Goal: Find specific page/section: Find specific page/section

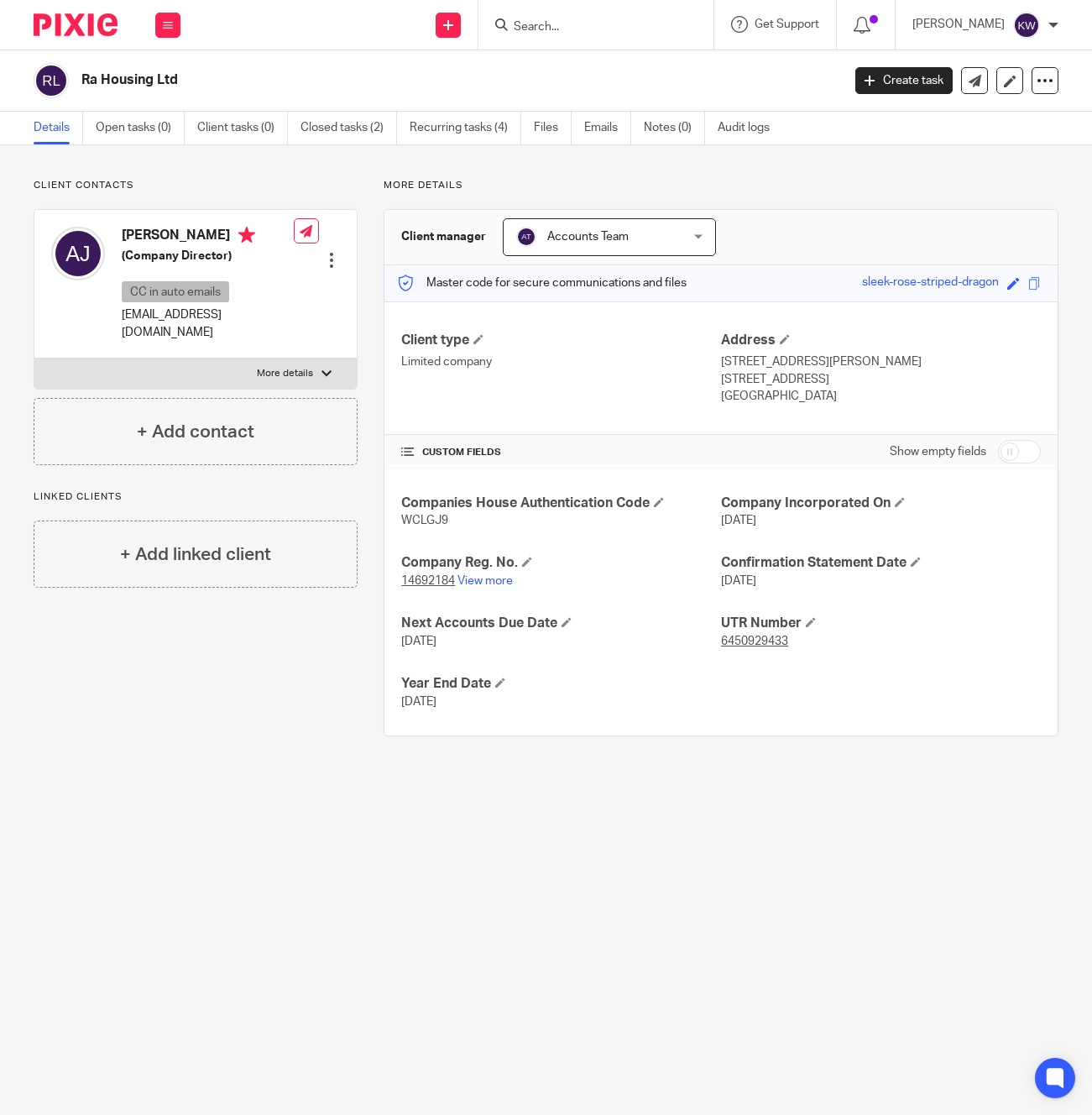
click at [659, 42] on div at bounding box center [595, 25] width 235 height 50
click at [634, 23] on input "Search" at bounding box center [587, 27] width 151 height 15
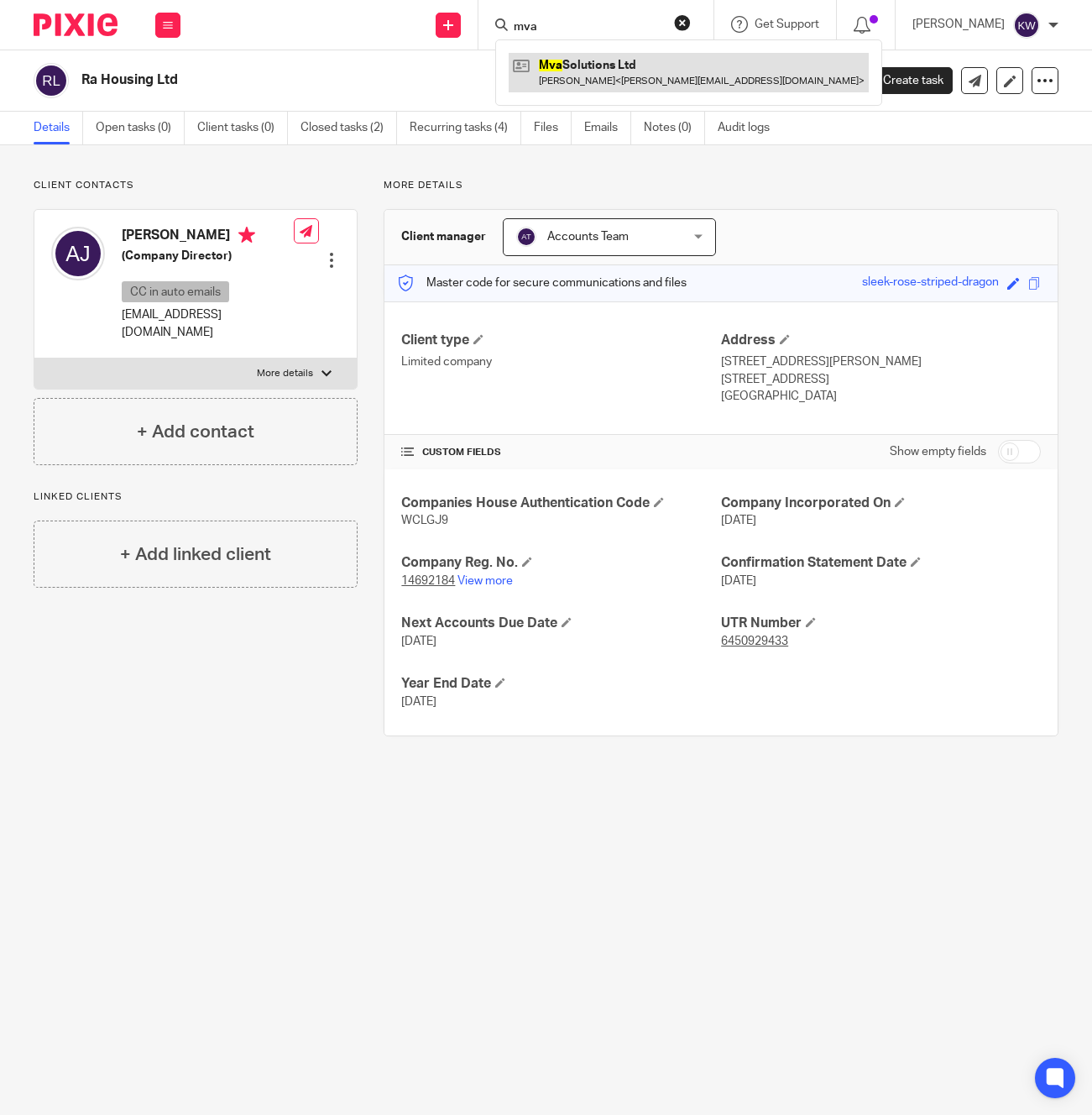
type input "mva"
click at [629, 80] on link at bounding box center [688, 72] width 360 height 39
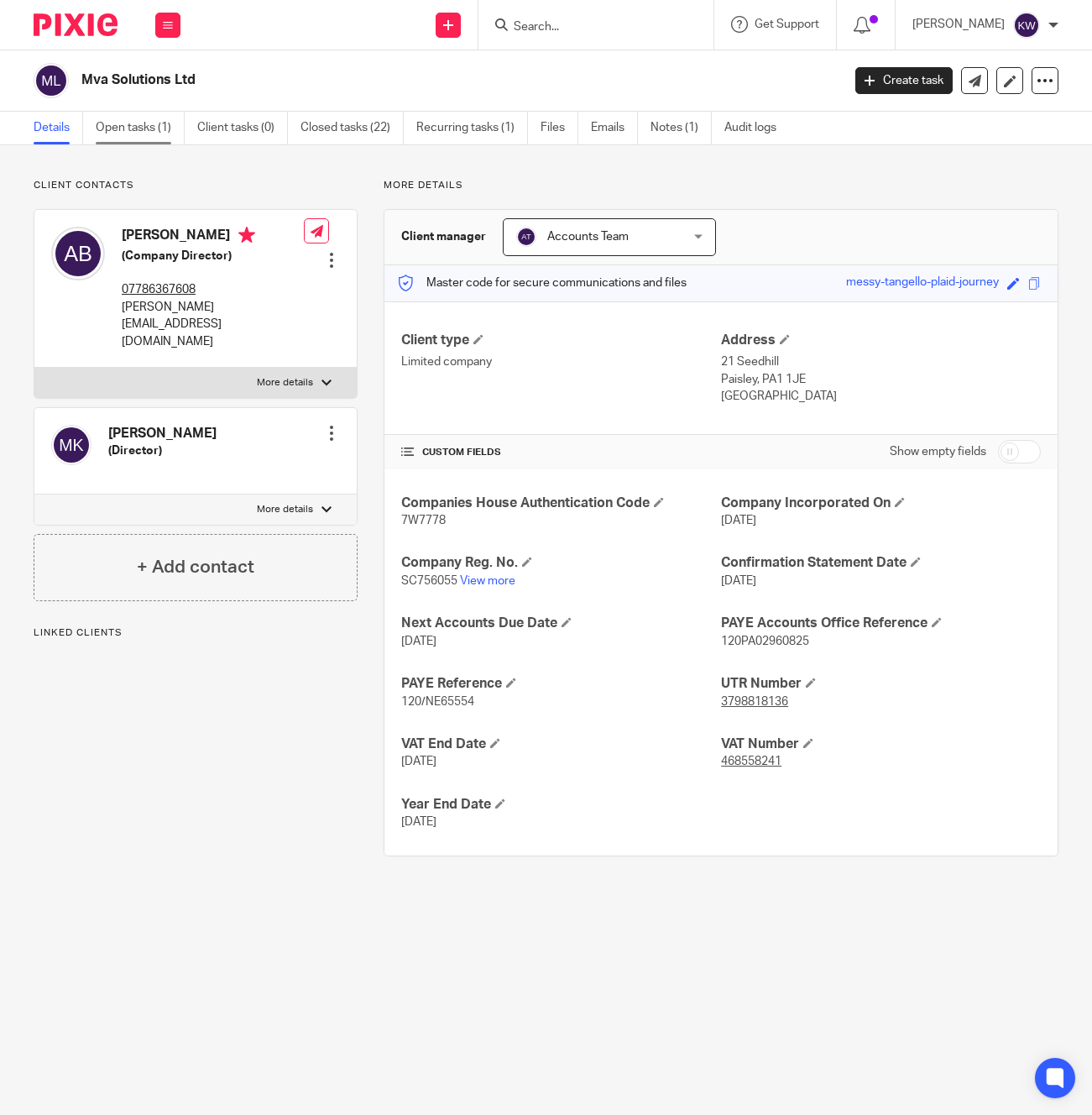
click at [140, 131] on link "Open tasks (1)" at bounding box center [140, 127] width 89 height 33
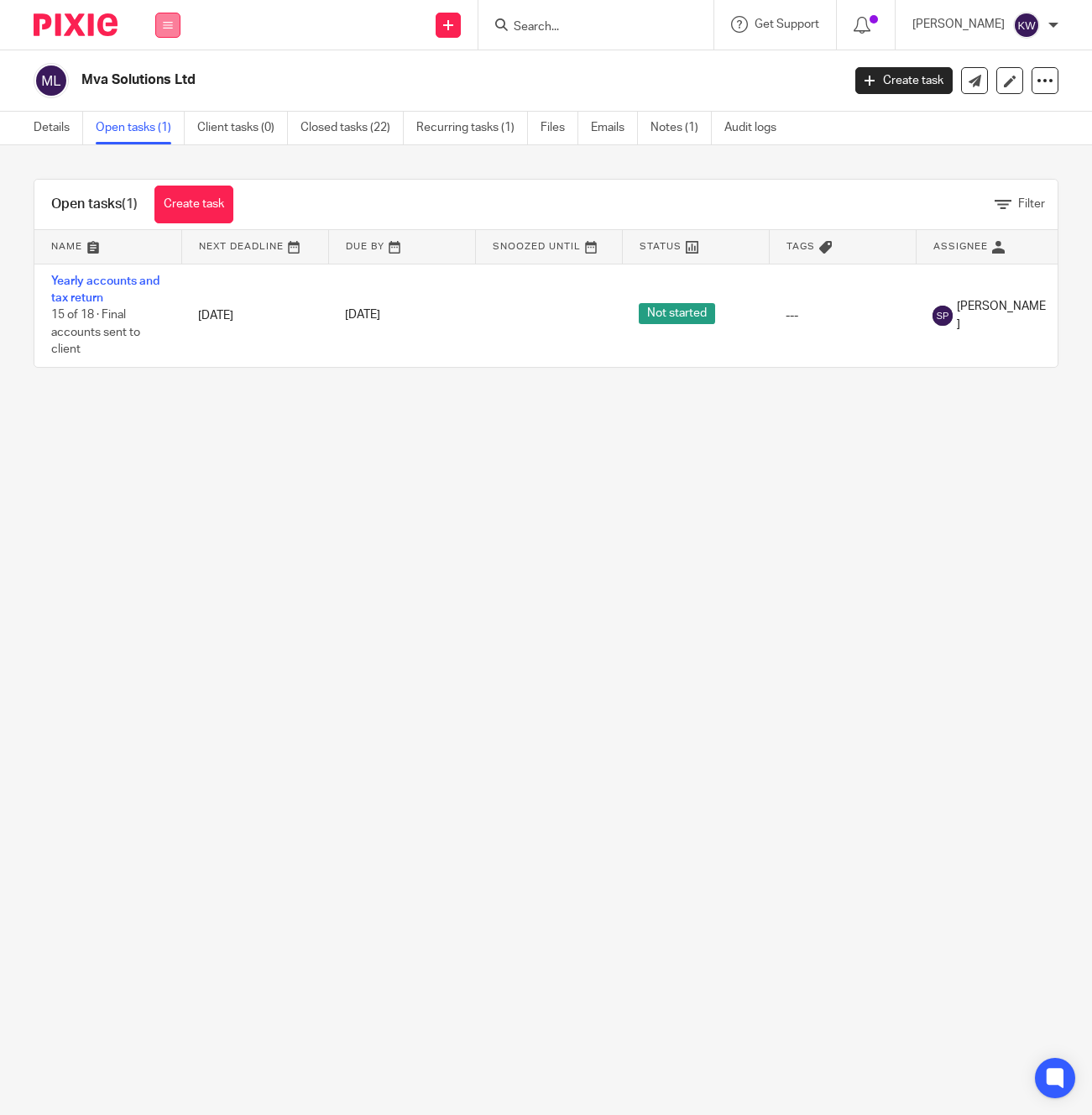
click at [171, 35] on button at bounding box center [168, 25] width 25 height 25
click at [173, 80] on li "Work" at bounding box center [167, 78] width 44 height 25
click at [579, 30] on input "Search" at bounding box center [587, 27] width 151 height 15
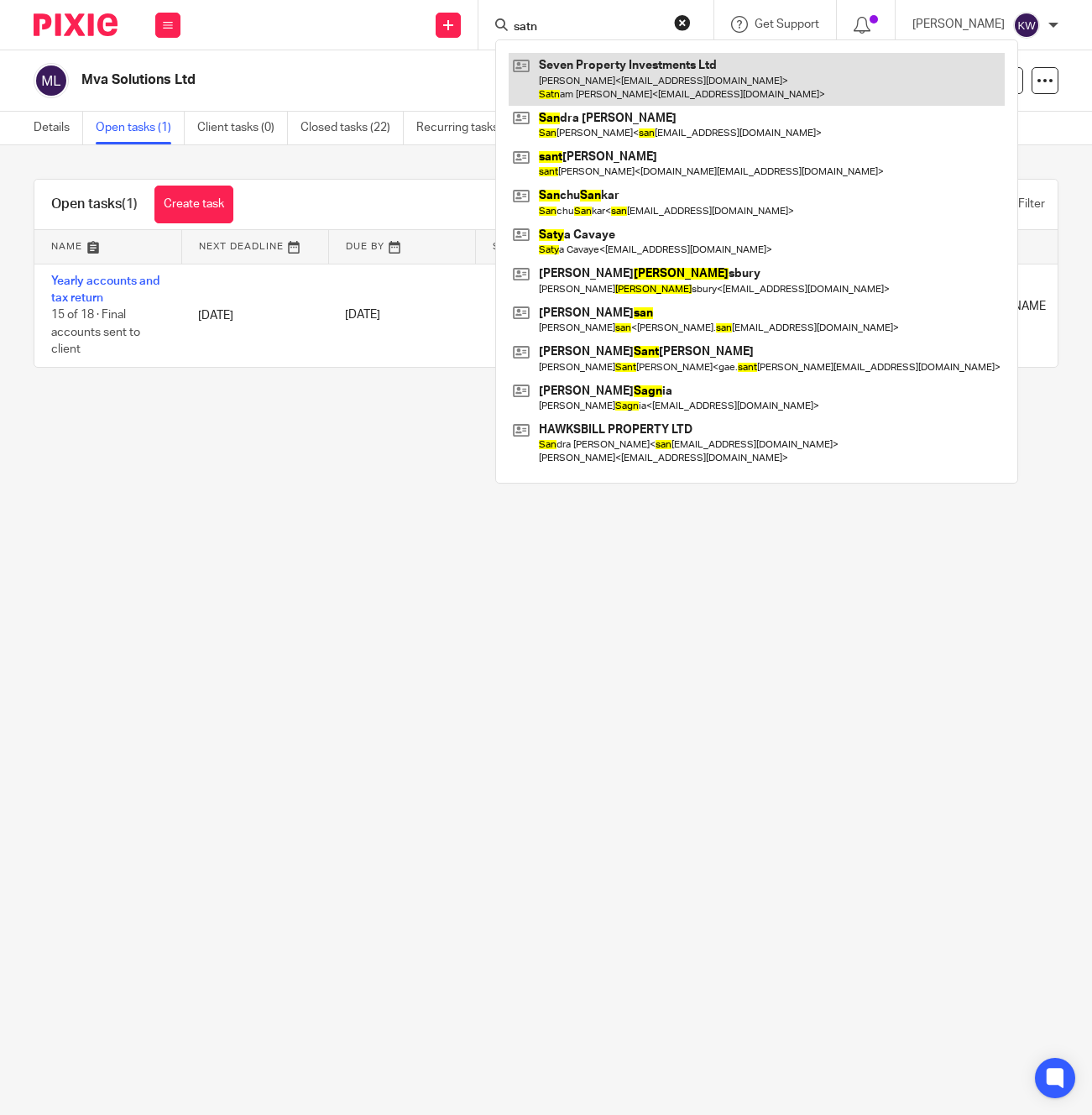
type input "satn"
click at [625, 88] on link at bounding box center [756, 78] width 496 height 52
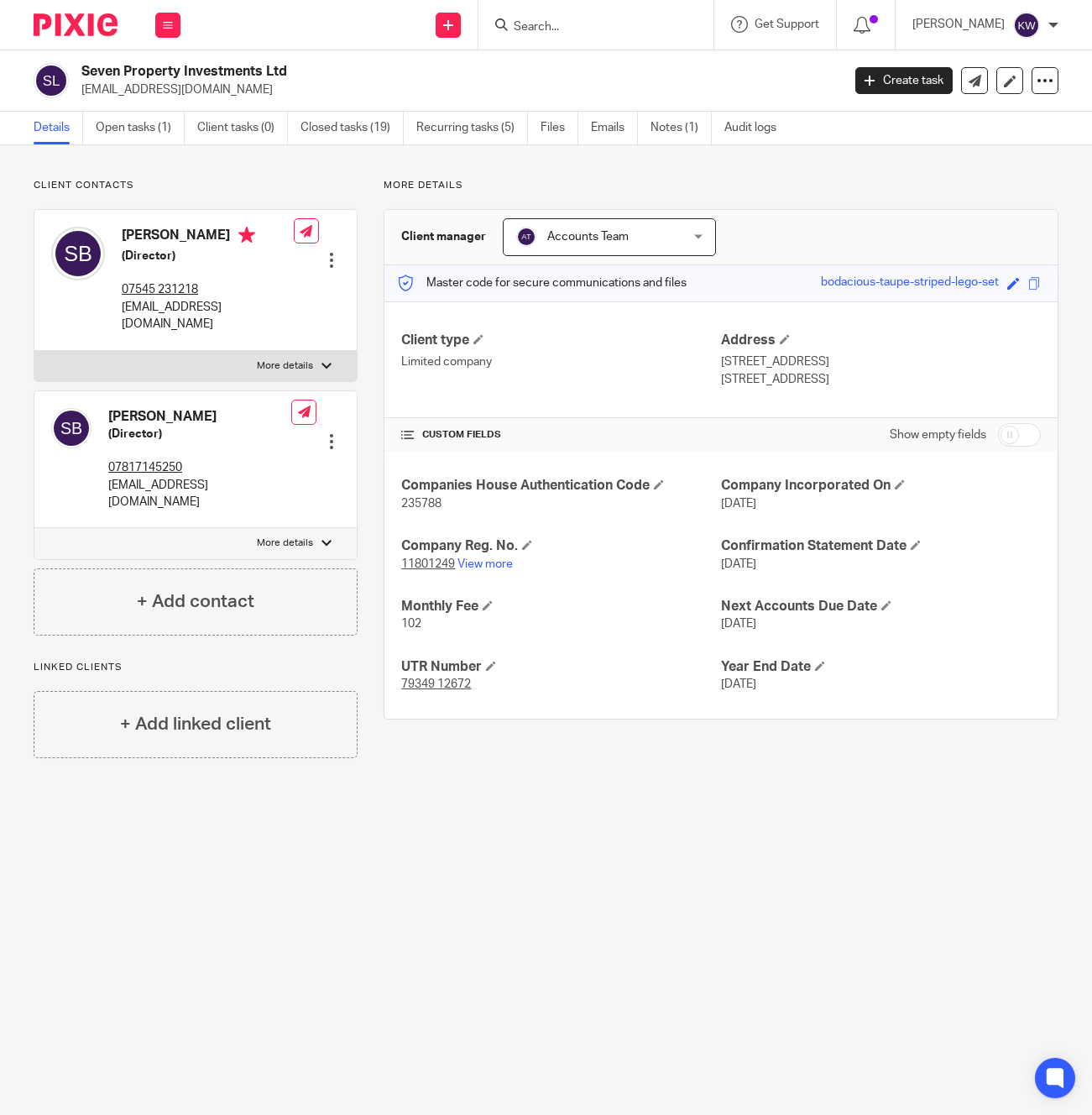
click at [627, 26] on input "Search" at bounding box center [587, 27] width 151 height 15
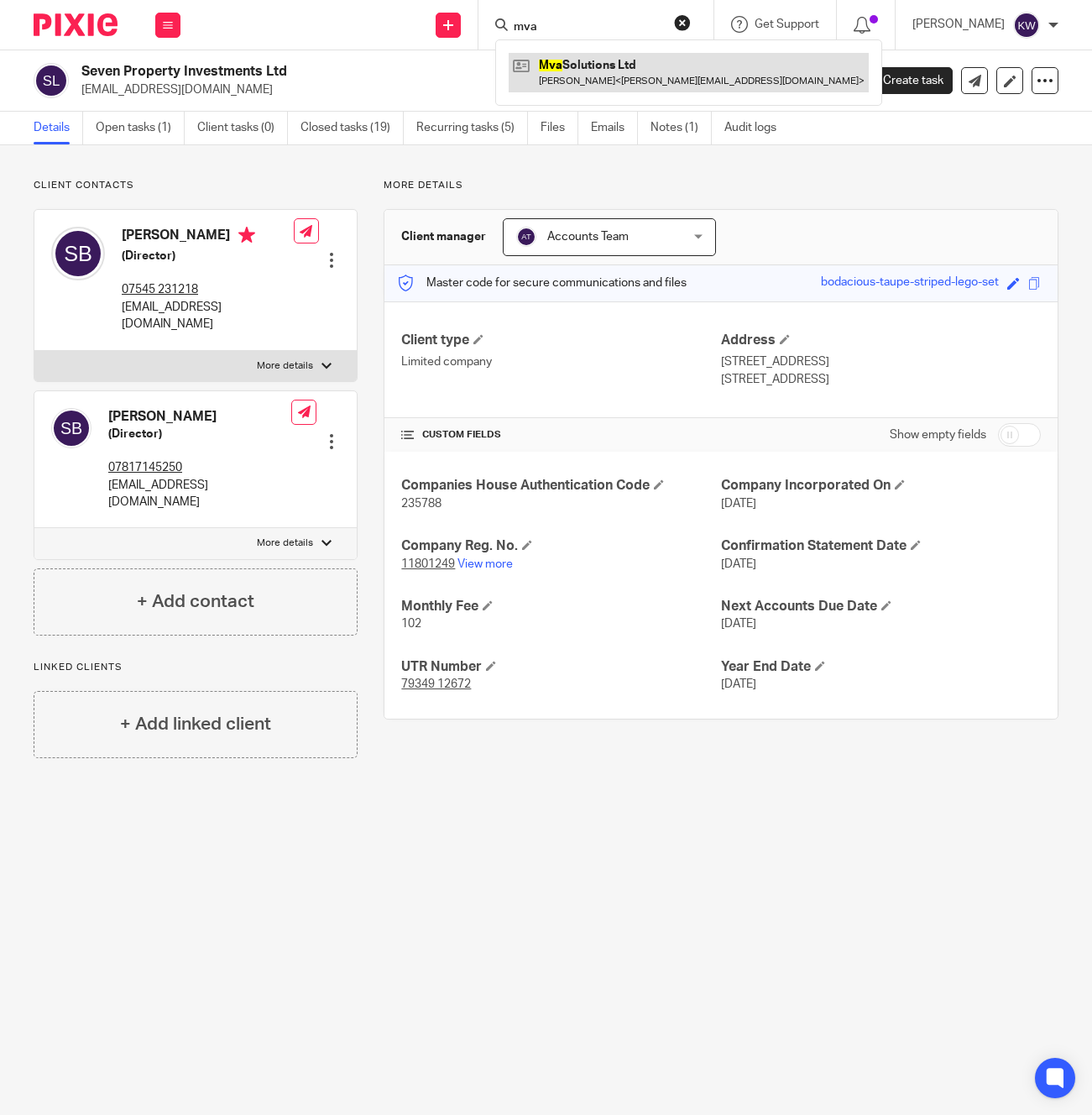
type input "mva"
click at [649, 62] on link at bounding box center [688, 72] width 360 height 39
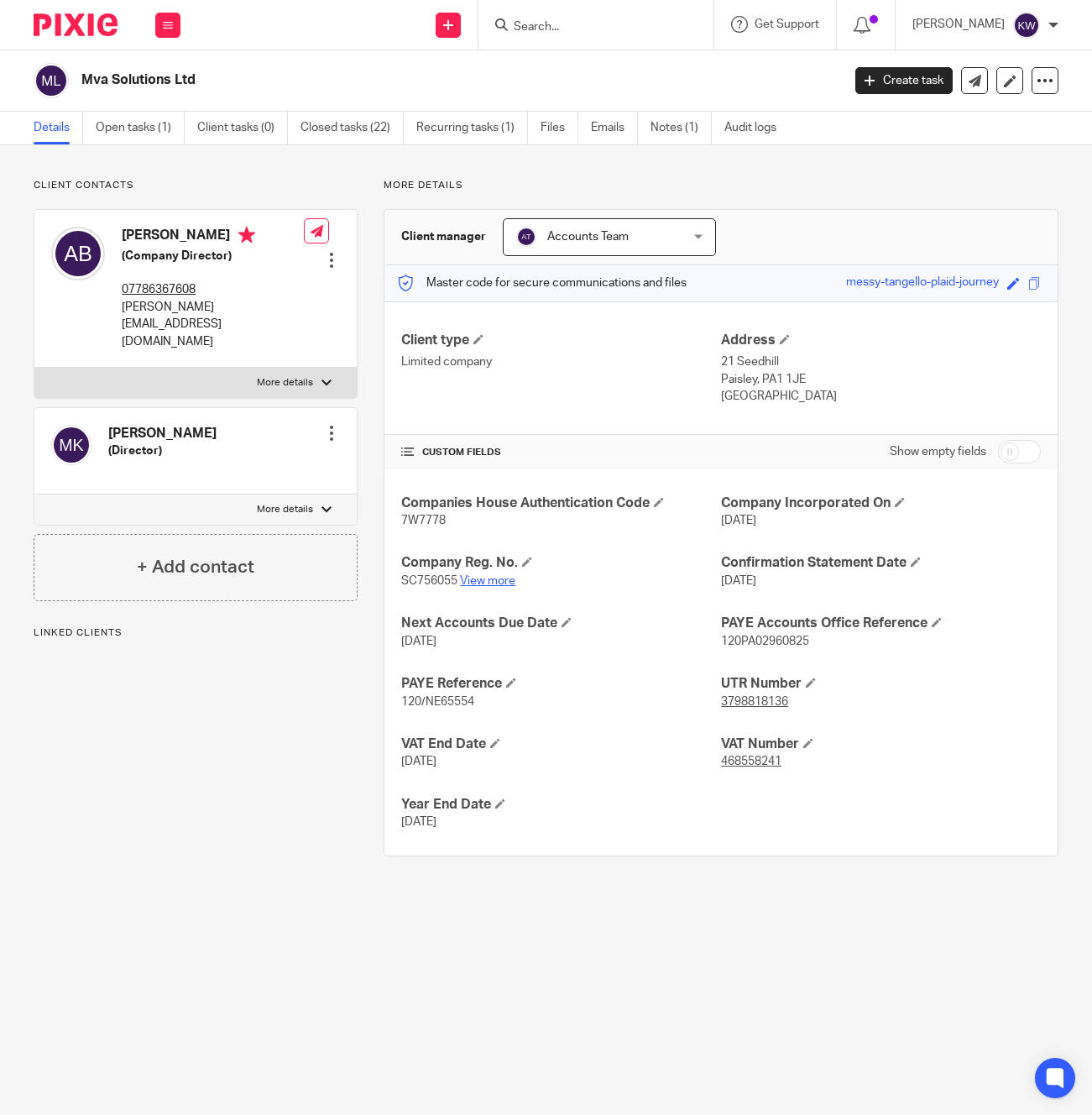
click at [492, 580] on link "View more" at bounding box center [488, 581] width 56 height 11
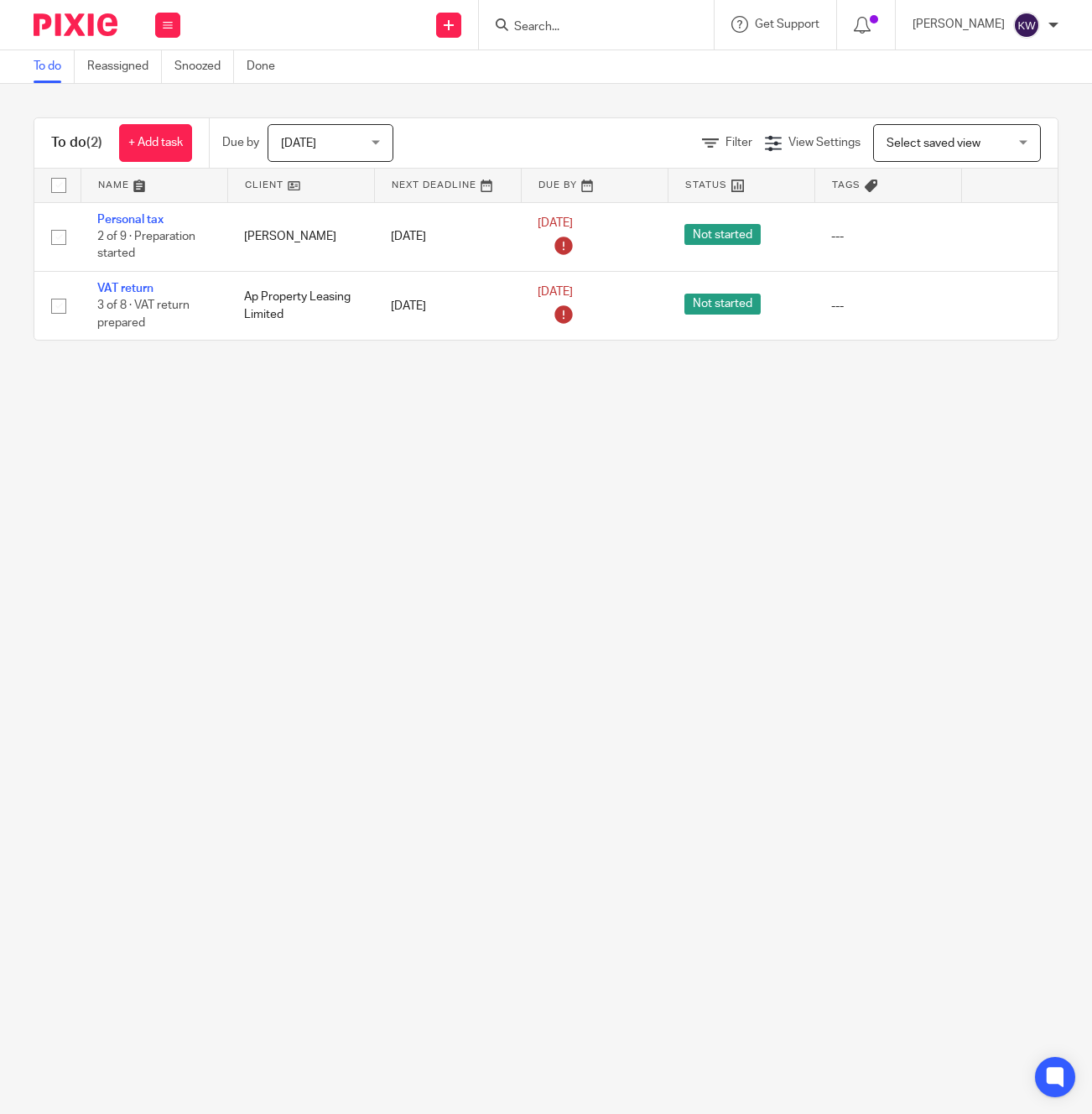
click at [638, 17] on div at bounding box center [595, 25] width 235 height 50
click at [638, 21] on input "Search" at bounding box center [588, 27] width 151 height 15
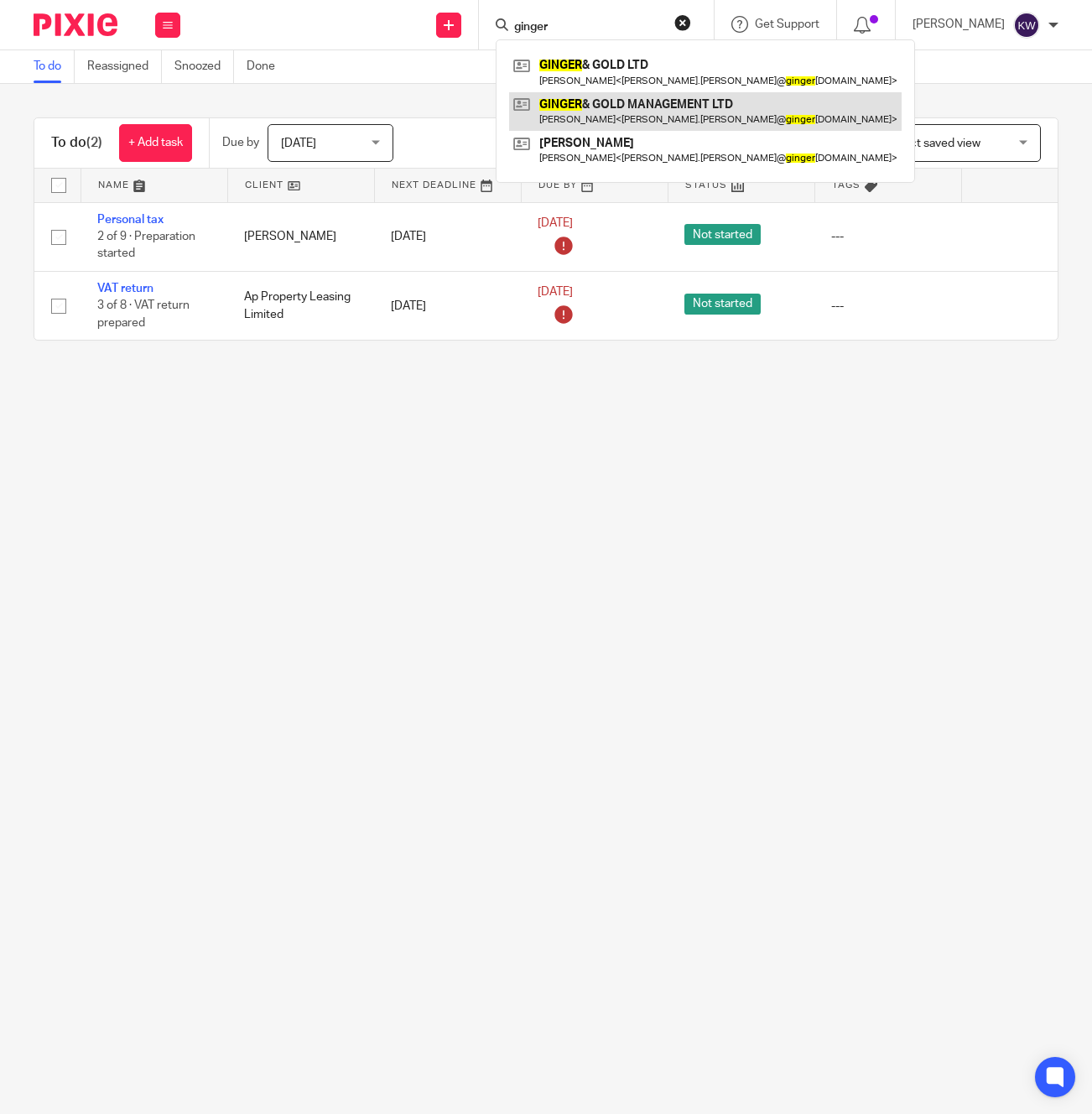
type input "ginger"
click at [650, 118] on link at bounding box center [705, 111] width 393 height 39
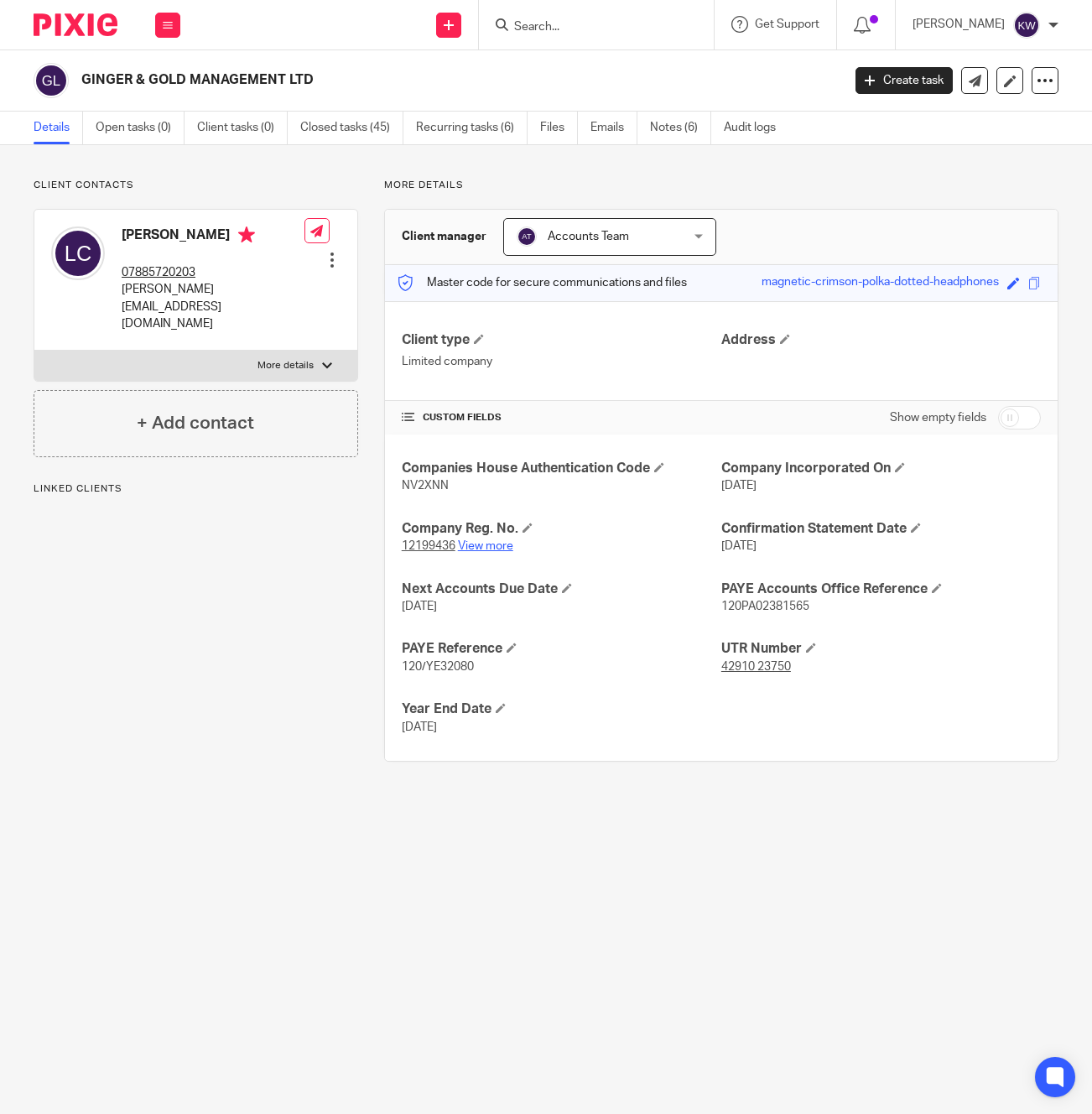
click at [483, 548] on link "View more" at bounding box center [485, 546] width 56 height 11
